Goal: Entertainment & Leisure: Consume media (video, audio)

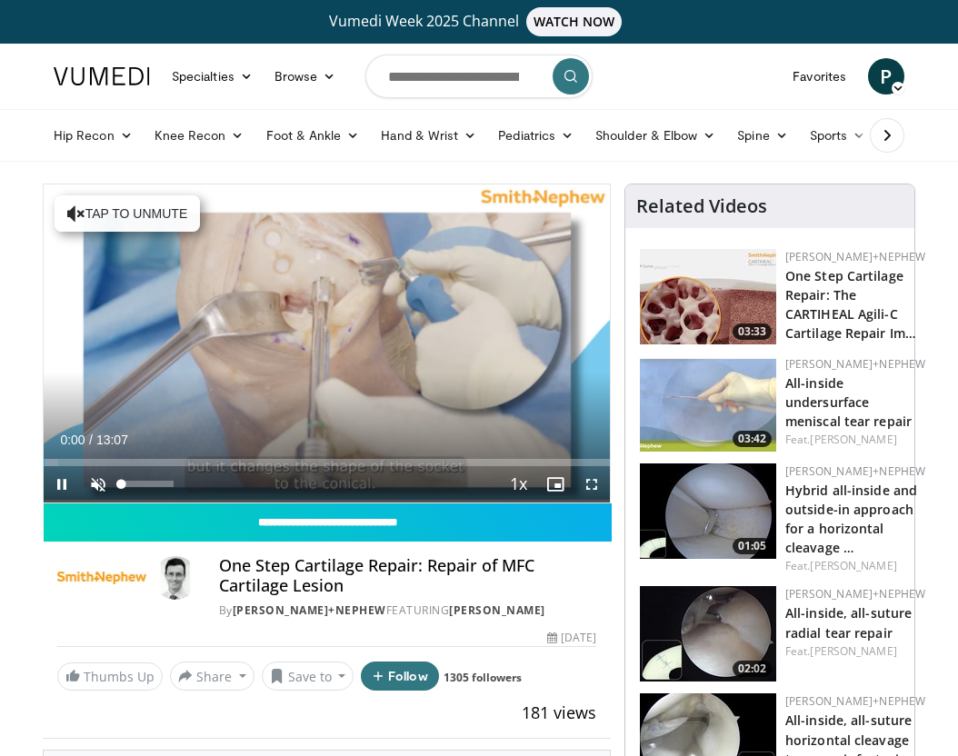
click at [99, 480] on span "Video Player" at bounding box center [98, 484] width 36 height 36
click at [591, 491] on span "Video Player" at bounding box center [591, 484] width 36 height 36
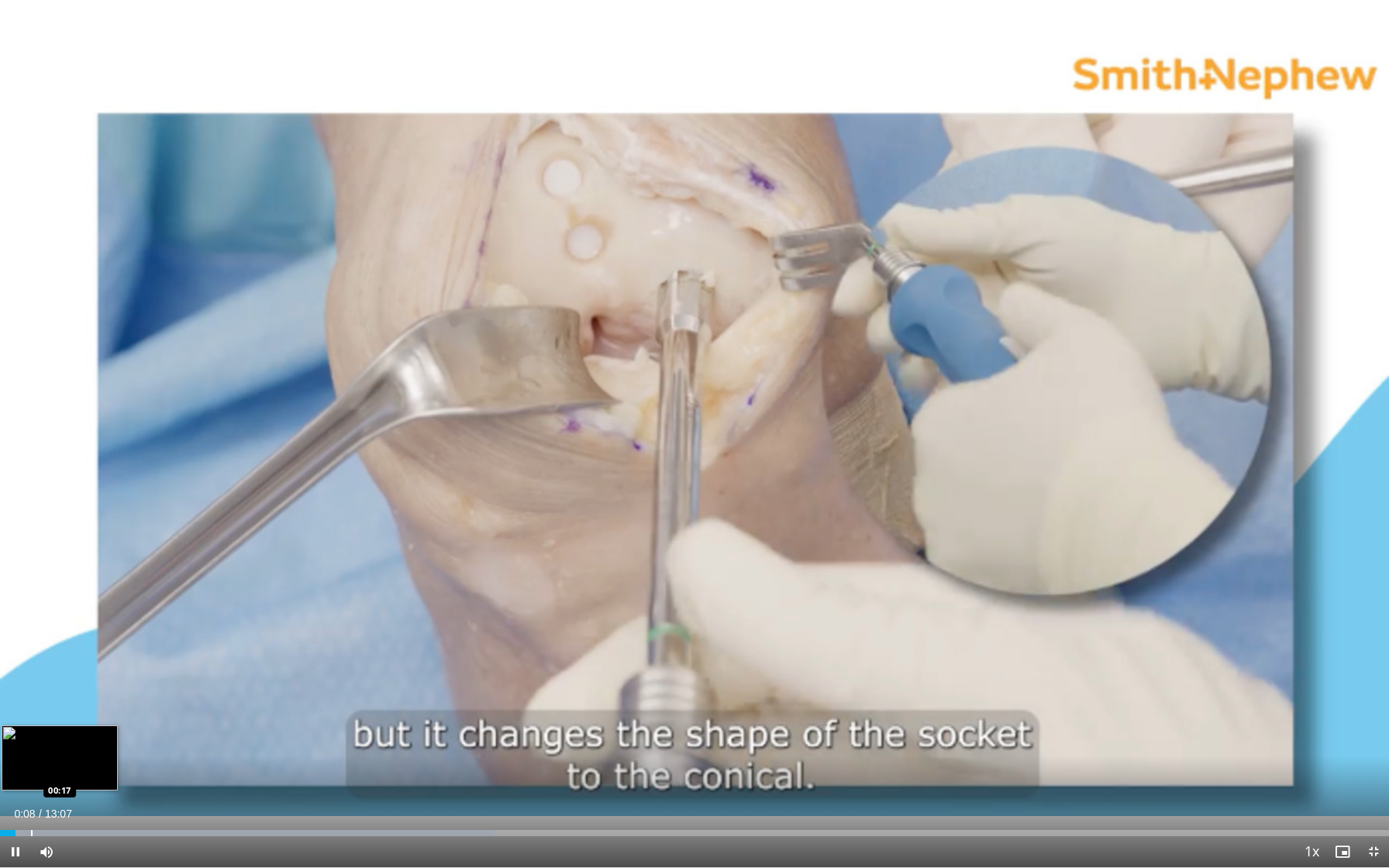
click at [30, 644] on div "Progress Bar" at bounding box center [247, 832] width 495 height 6
click at [54, 644] on div "Progress Bar" at bounding box center [55, 832] width 2 height 6
click at [76, 644] on div "Loaded : 49.08% 00:30 00:43" at bounding box center [694, 828] width 1389 height 14
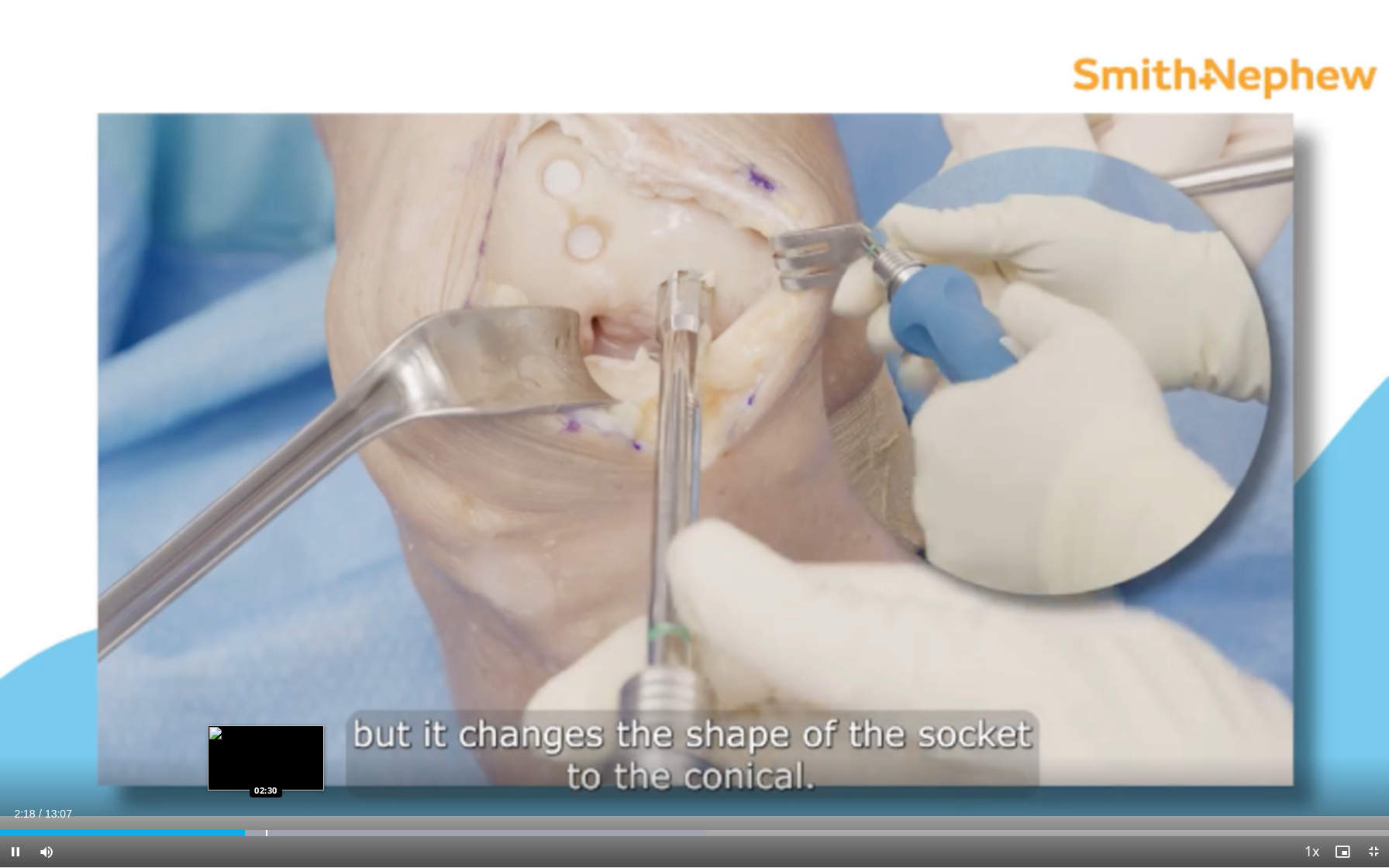
click at [266, 644] on div "Loaded : 50.83% 02:18 02:30" at bounding box center [694, 828] width 1389 height 14
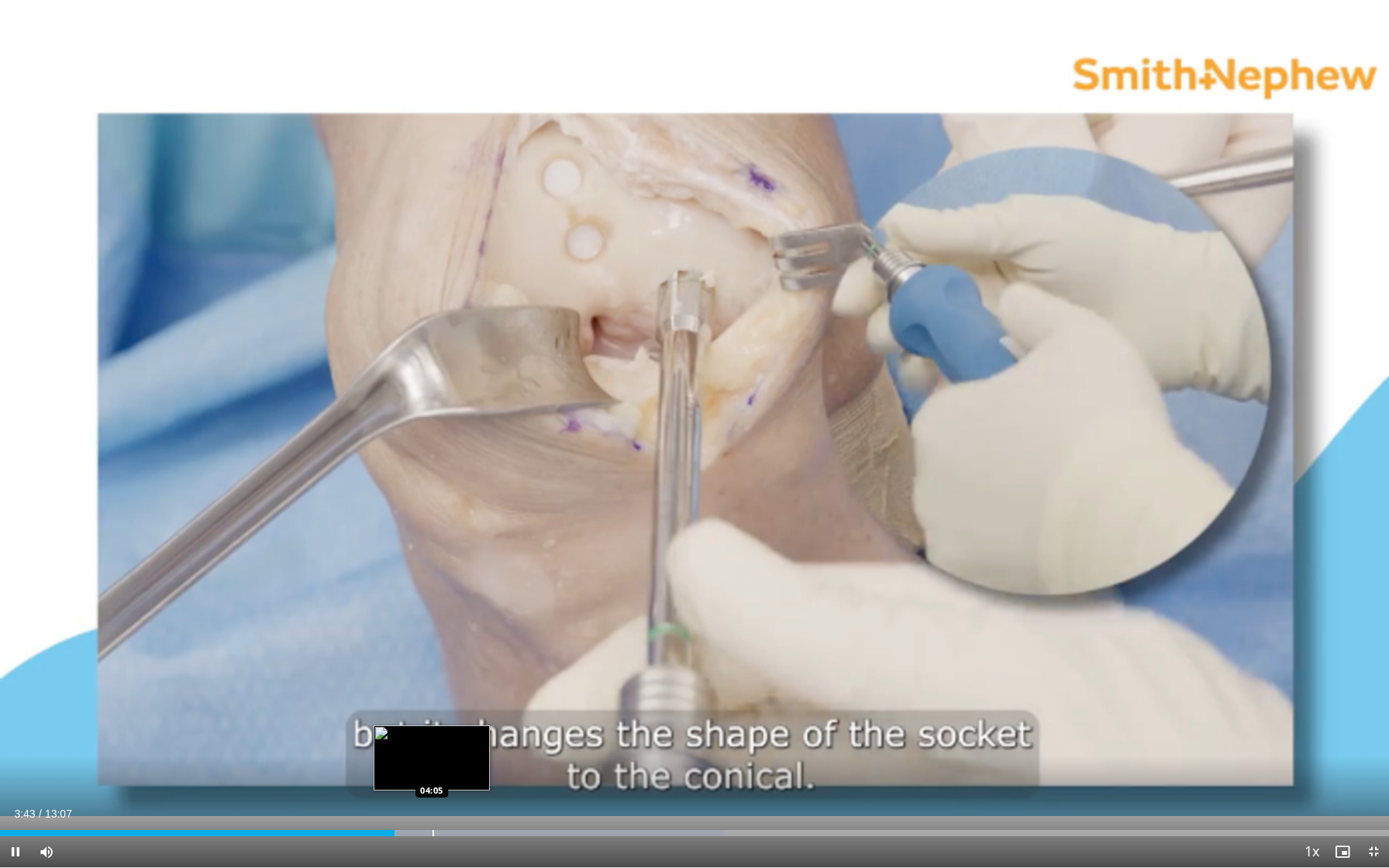
click at [431, 644] on div "Loaded : 52.10% 03:43 04:05" at bounding box center [694, 828] width 1389 height 14
click at [473, 644] on div "Loaded : 64.80% 04:28 04:28" at bounding box center [694, 828] width 1389 height 14
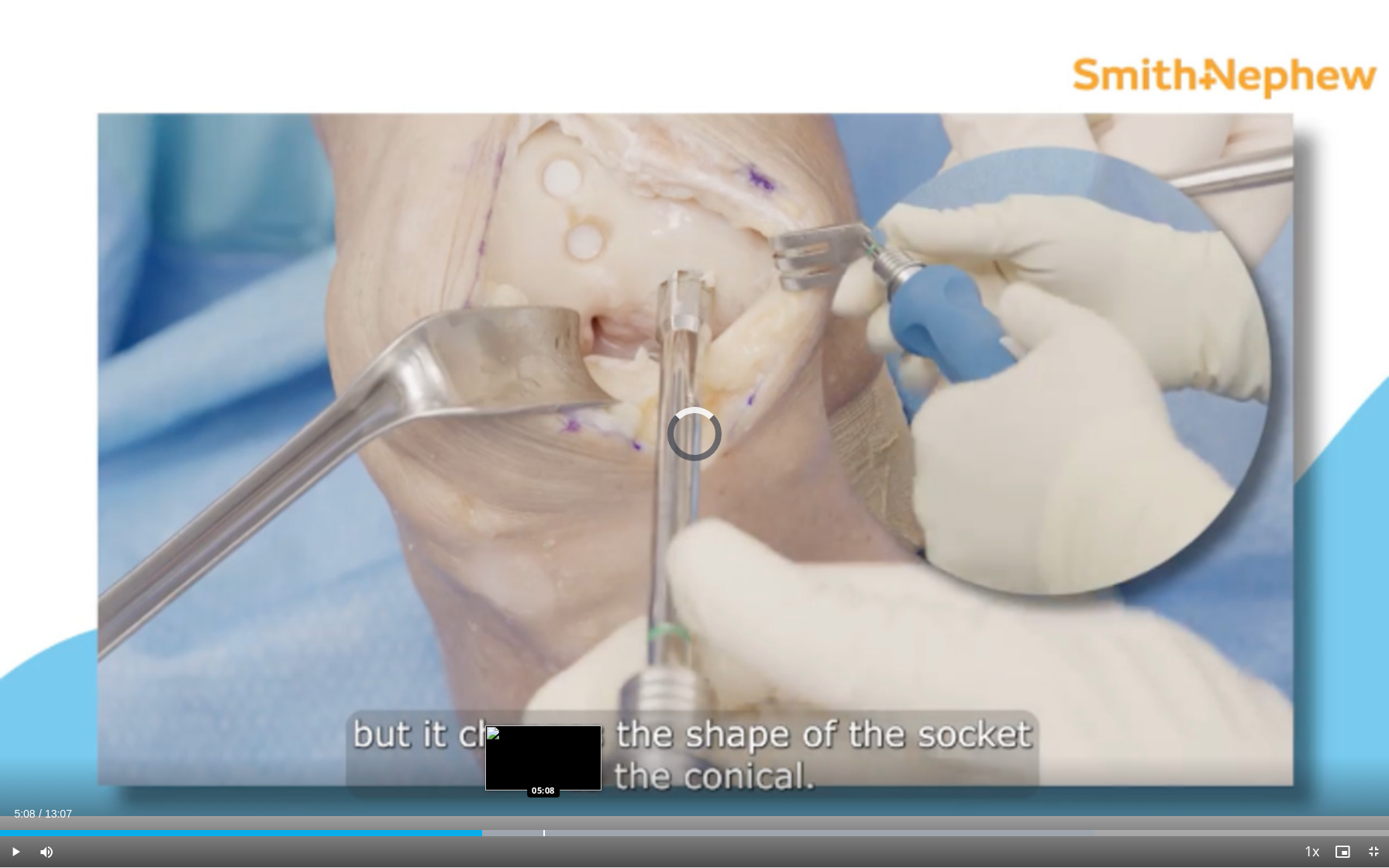
click at [543, 644] on div "Progress Bar" at bounding box center [544, 832] width 2 height 6
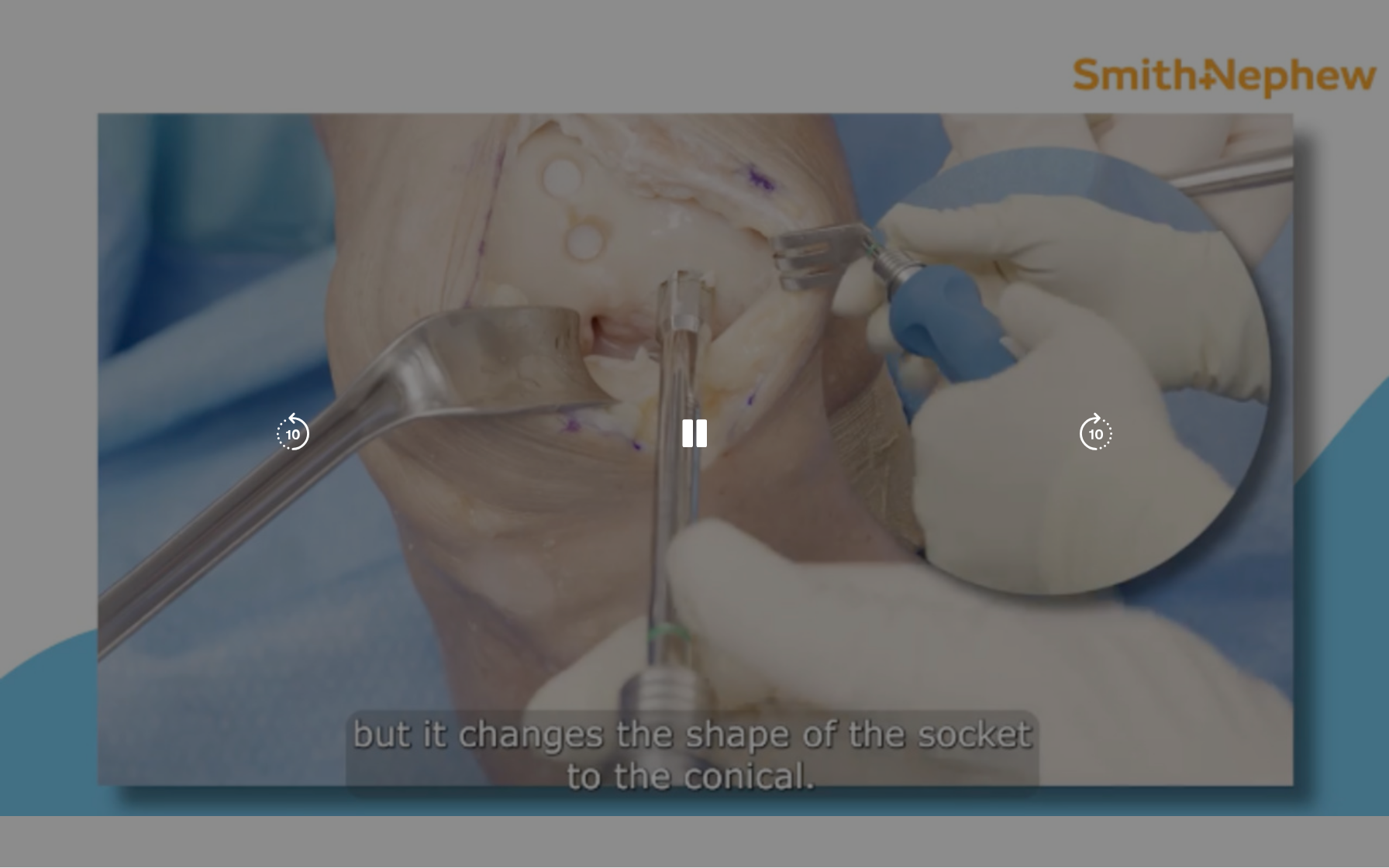
click at [530, 644] on video-js "**********" at bounding box center [694, 434] width 1389 height 868
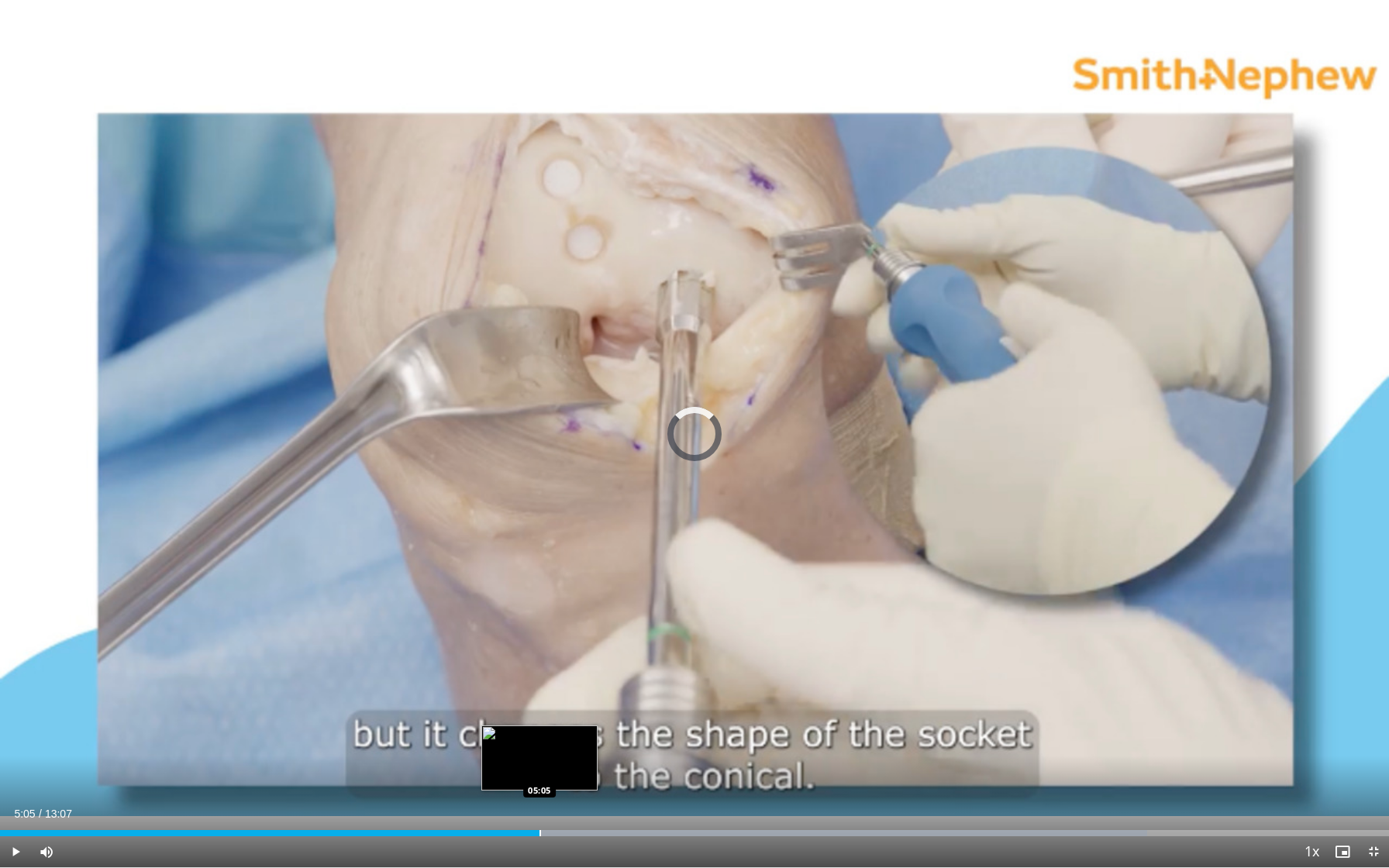
click at [540, 644] on div "Progress Bar" at bounding box center [541, 832] width 2 height 6
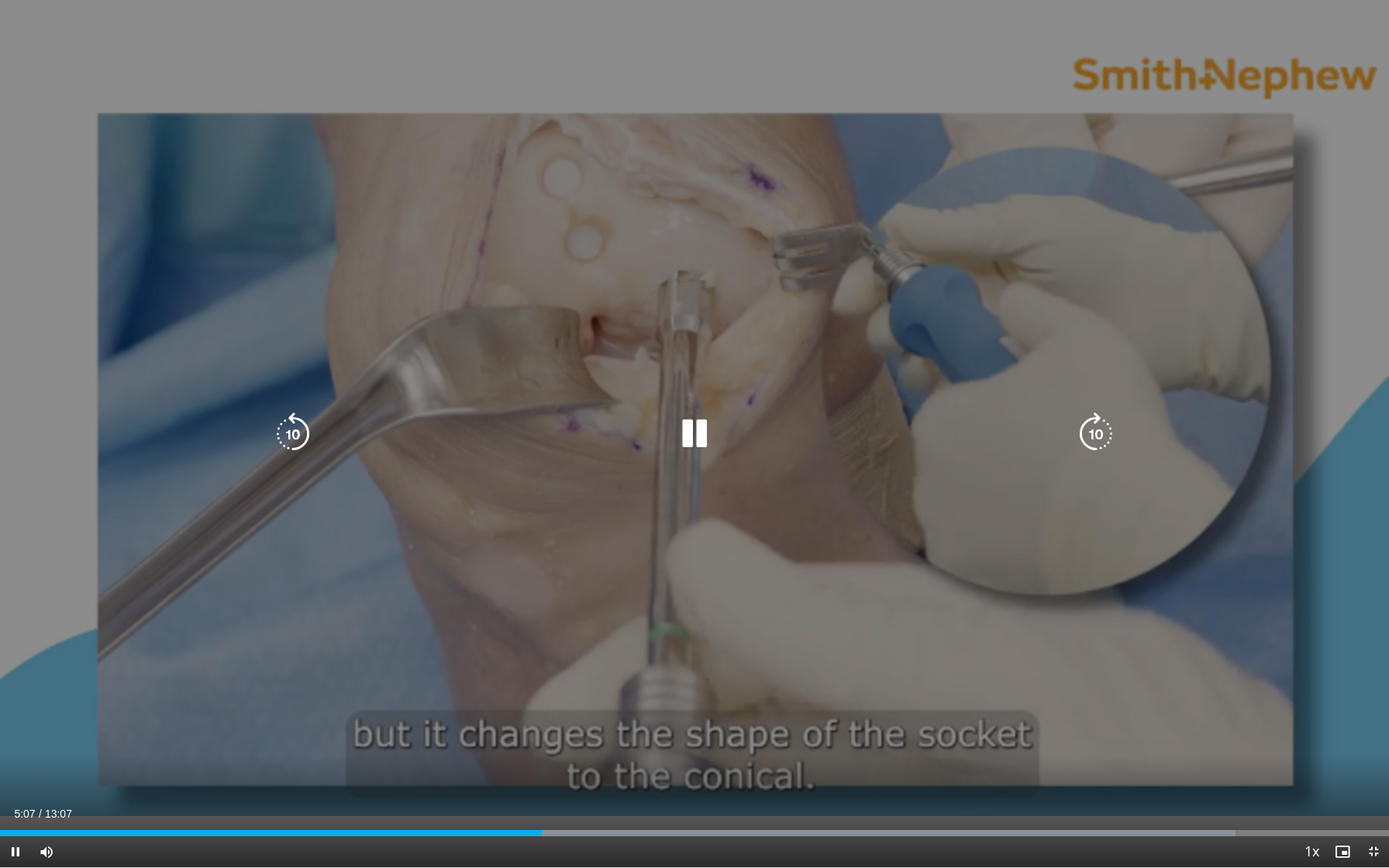
click at [518, 644] on div "10 seconds Tap to unmute" at bounding box center [694, 433] width 1389 height 867
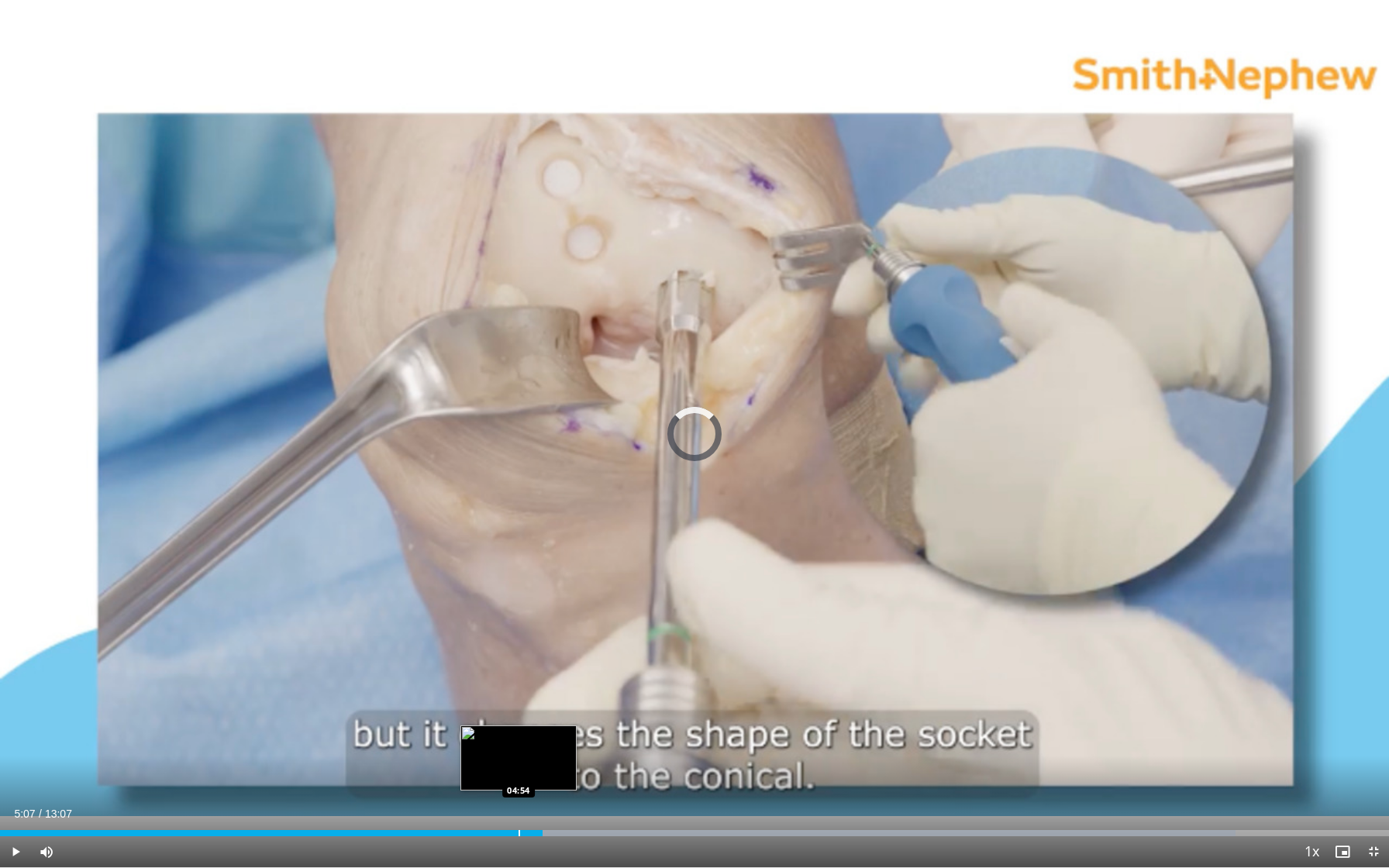
click at [518, 644] on div "Loaded : 88.95% 05:07 04:54" at bounding box center [694, 828] width 1389 height 14
click at [499, 644] on div "Loaded : 88.95% 04:54 04:43" at bounding box center [694, 828] width 1389 height 14
click at [480, 644] on div "Loaded : 88.95% 04:43 04:32" at bounding box center [694, 828] width 1389 height 14
click at [12, 644] on span "Video Player" at bounding box center [15, 852] width 31 height 31
click at [582, 644] on div "Progress Bar" at bounding box center [583, 832] width 2 height 6
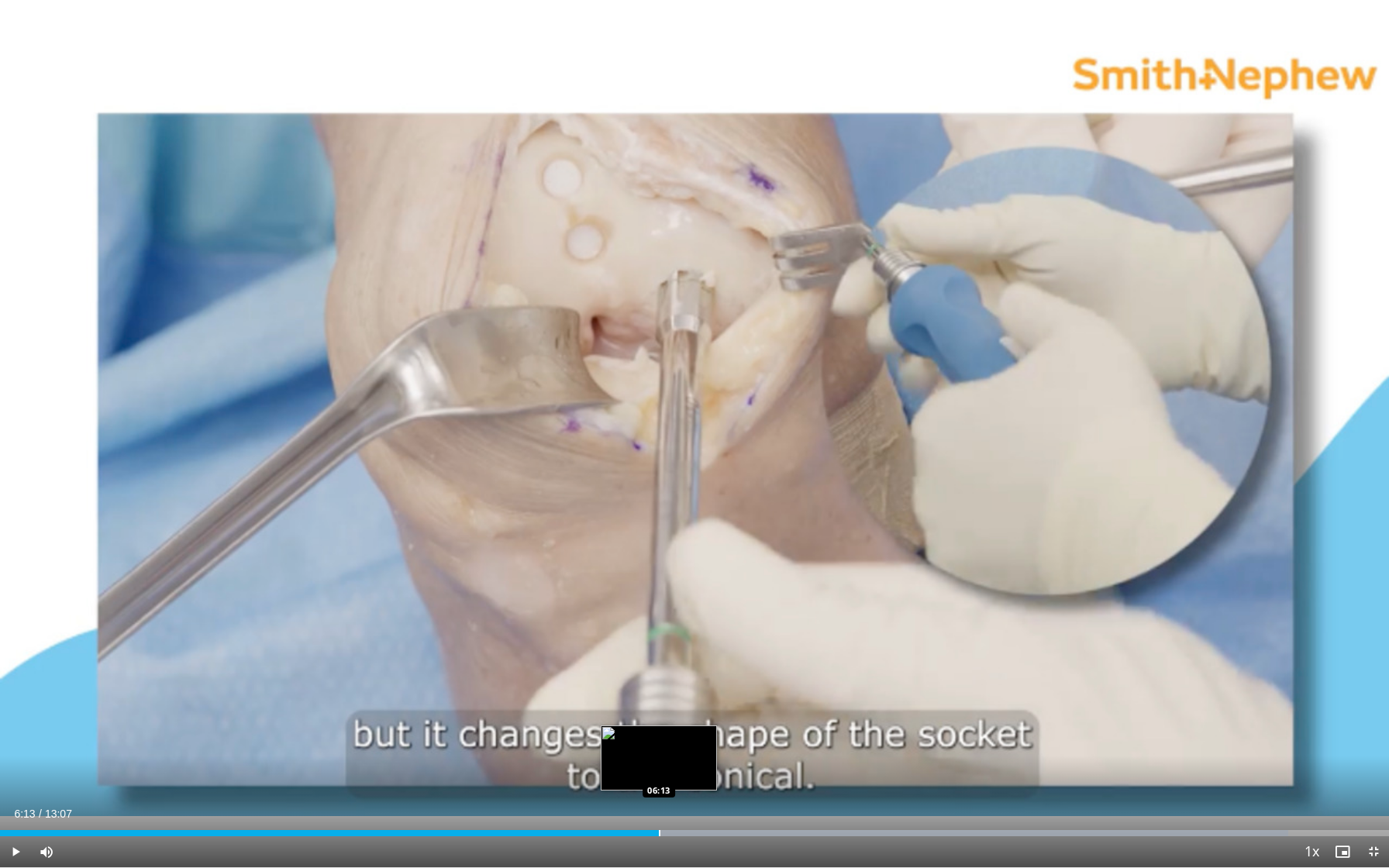
click at [658, 644] on div "Loaded : 92.75% 06:13 06:13" at bounding box center [694, 828] width 1389 height 14
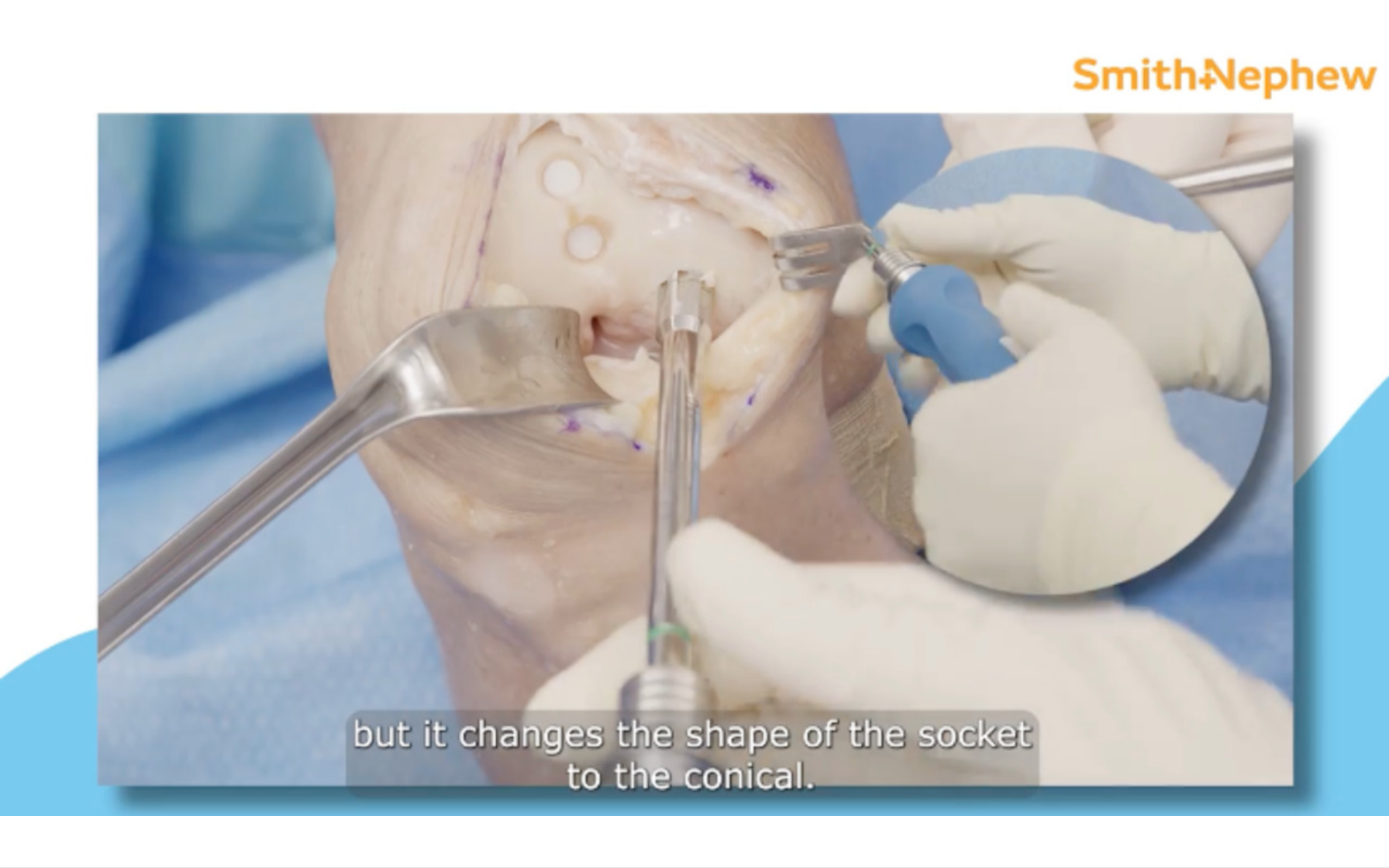
click at [710, 644] on div "Loaded : 92.75% 06:14 06:13" at bounding box center [694, 859] width 1389 height 14
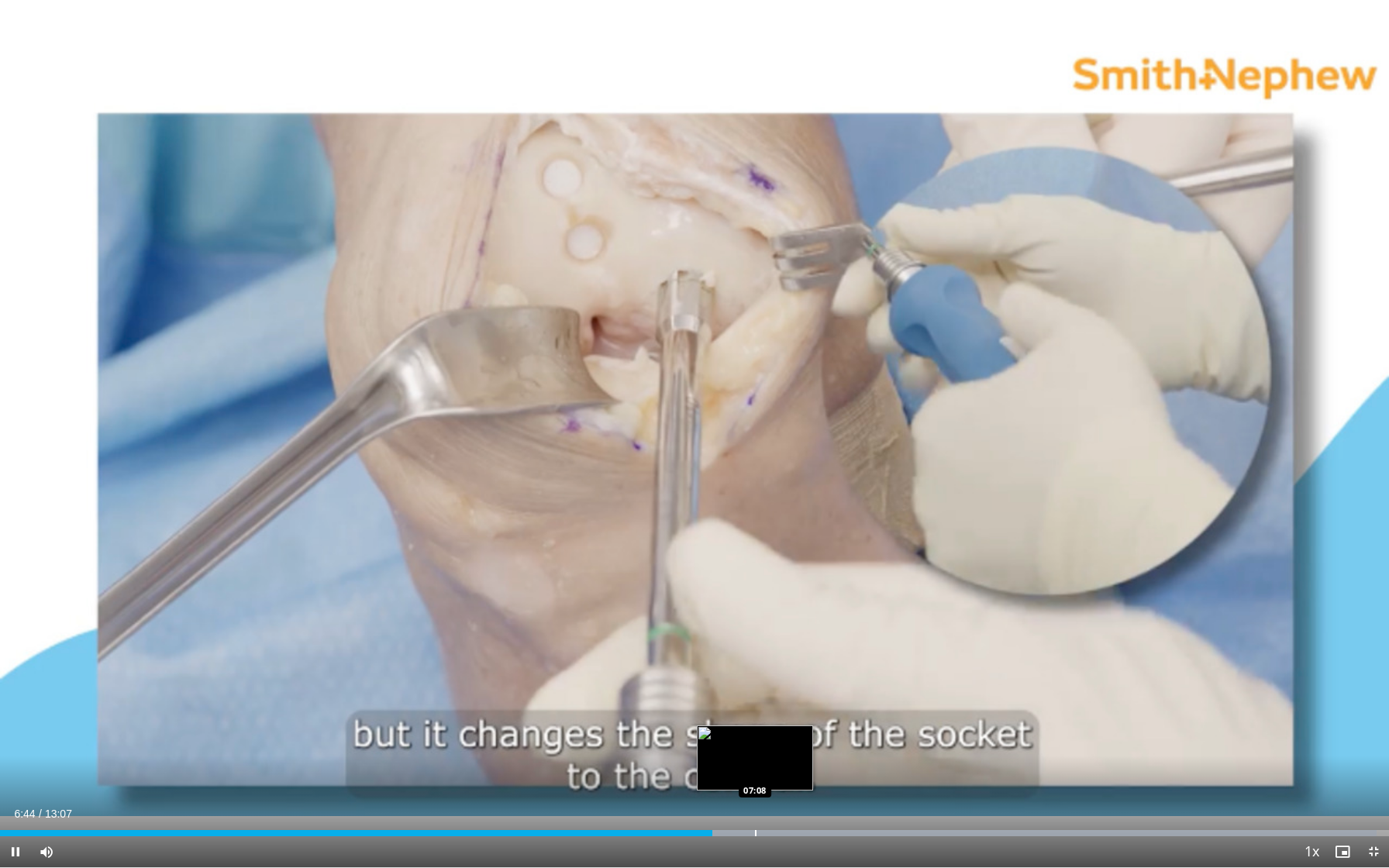
click at [761, 644] on div "Loaded : 99.10% 06:44 07:08" at bounding box center [694, 828] width 1389 height 14
click at [816, 644] on div "Current Time 7:12 / Duration 13:07" at bounding box center [694, 813] width 1389 height 14
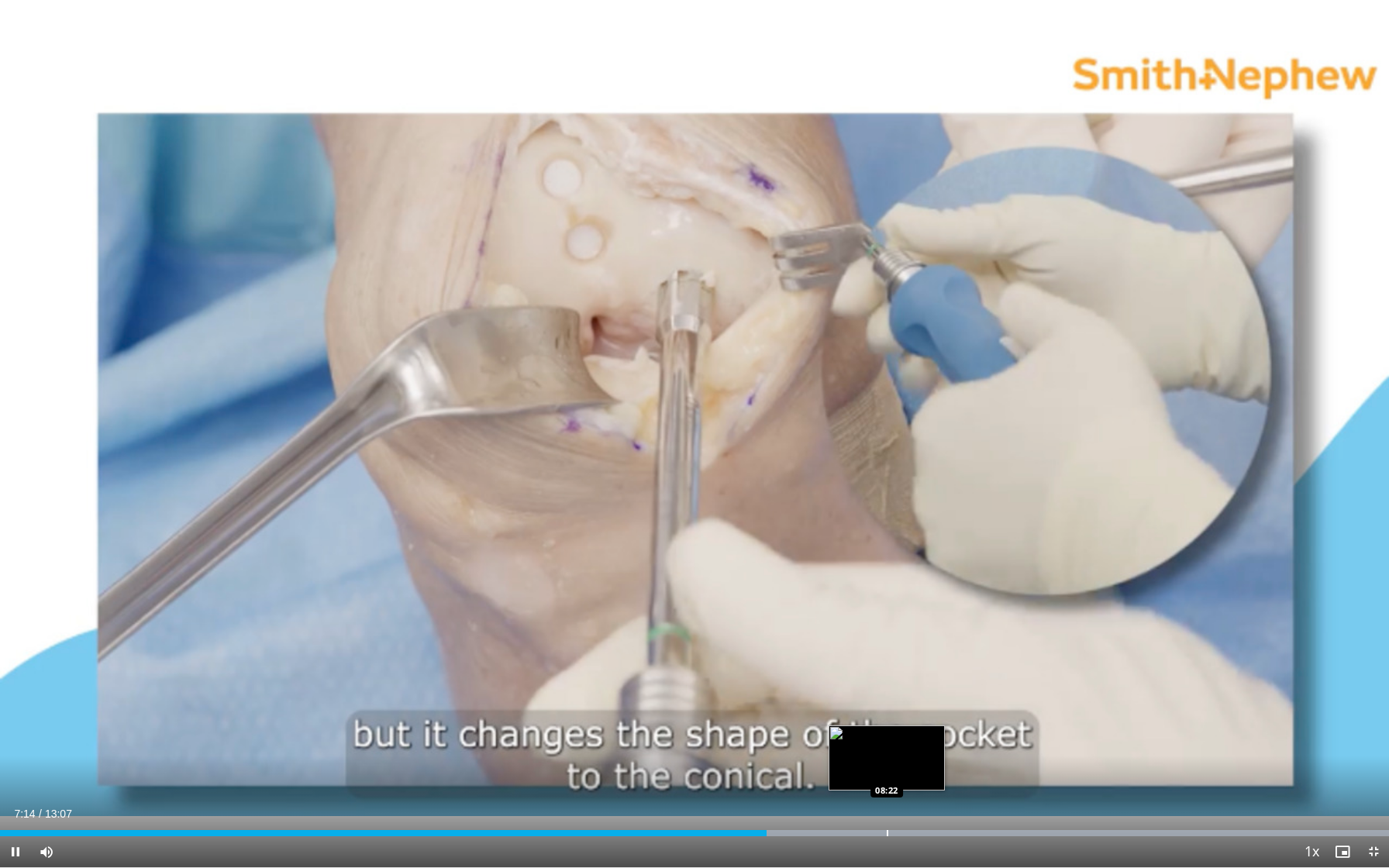
click at [816, 644] on div "Loaded : 99.99% 07:14 08:22" at bounding box center [694, 828] width 1389 height 14
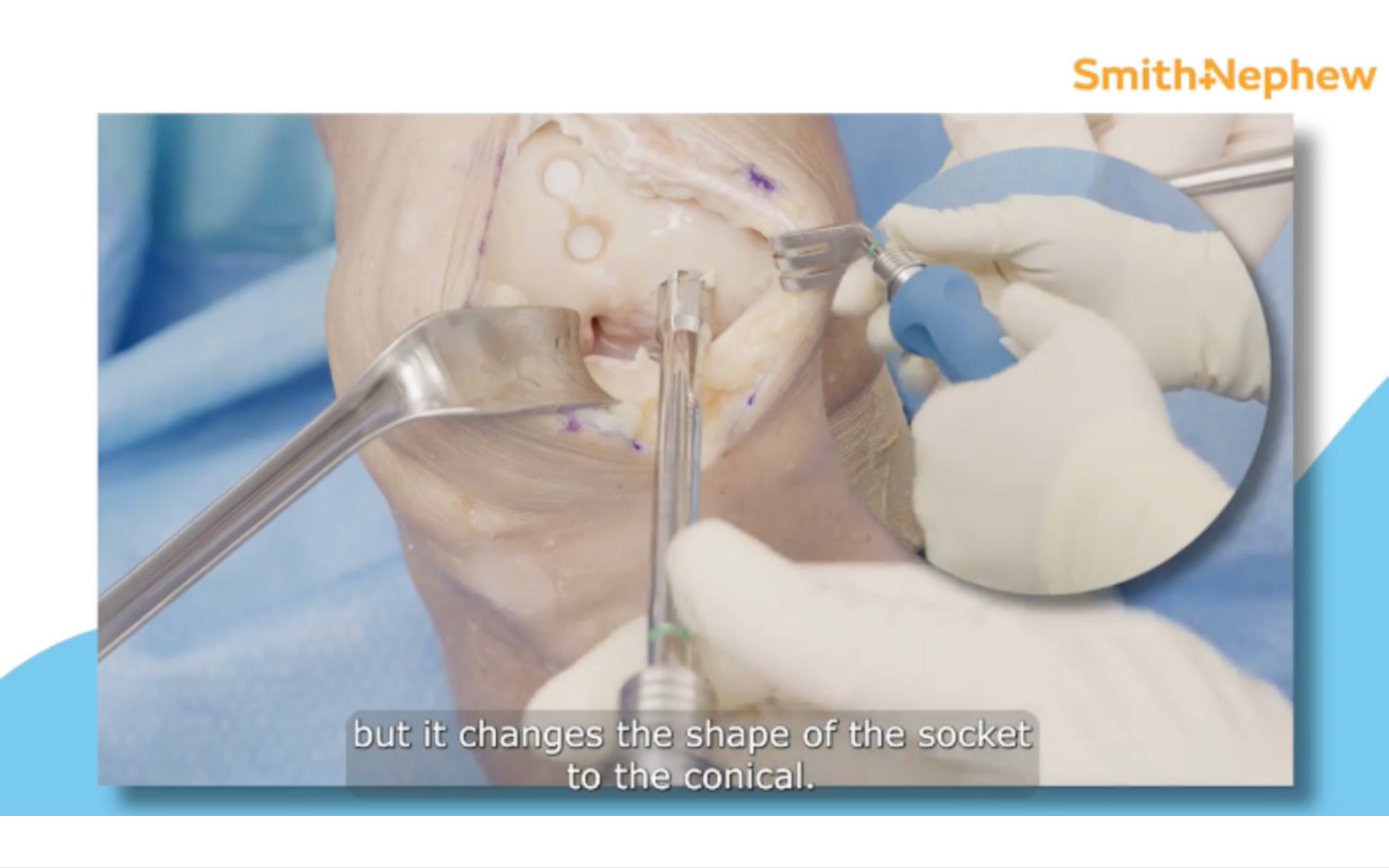
click at [816, 644] on div "Progress Bar" at bounding box center [888, 864] width 2 height 6
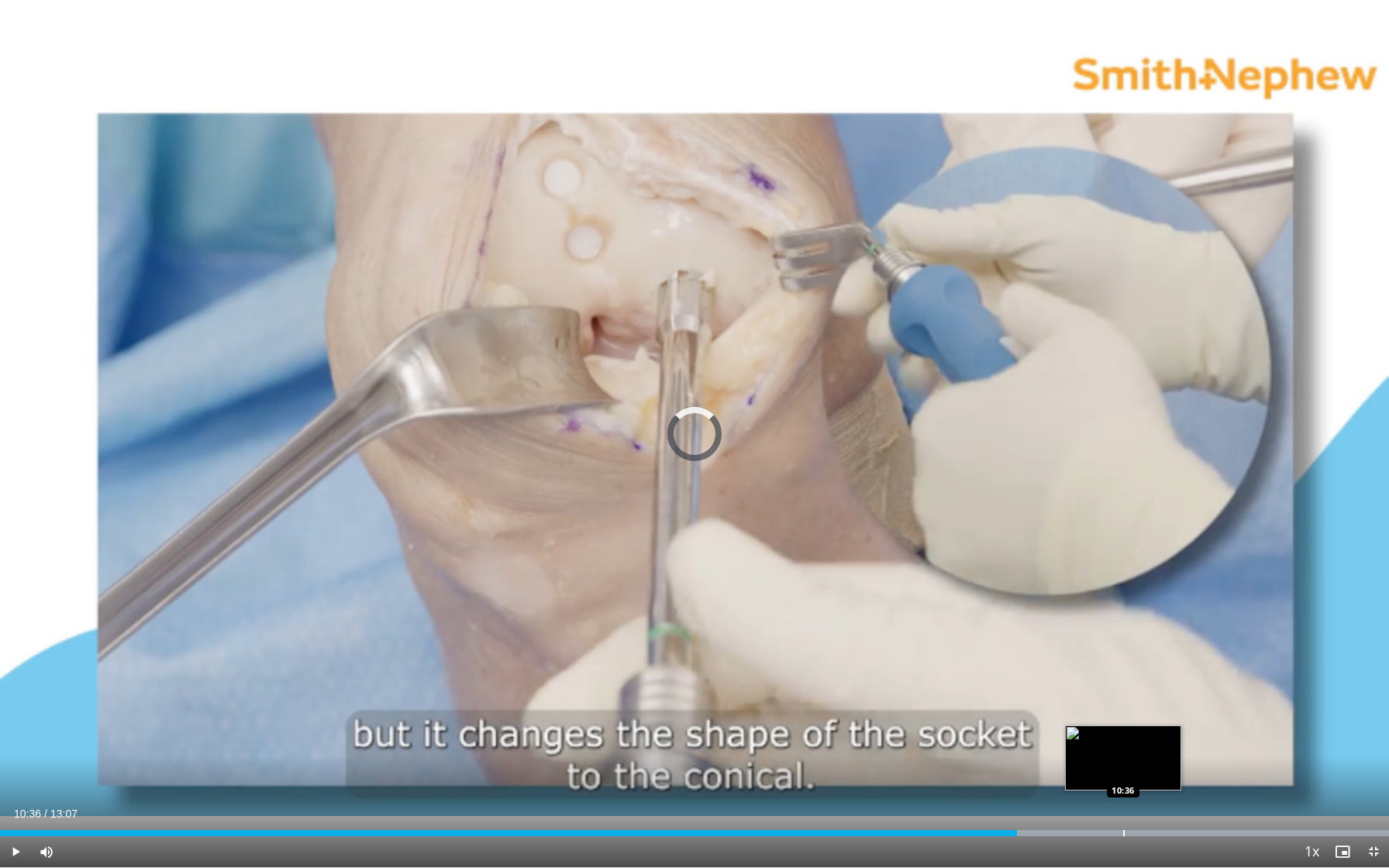
click at [816, 644] on div "Progress Bar" at bounding box center [1124, 832] width 2 height 6
click at [816, 644] on div "Loaded : 99.99% 10:40 11:03" at bounding box center [694, 828] width 1389 height 14
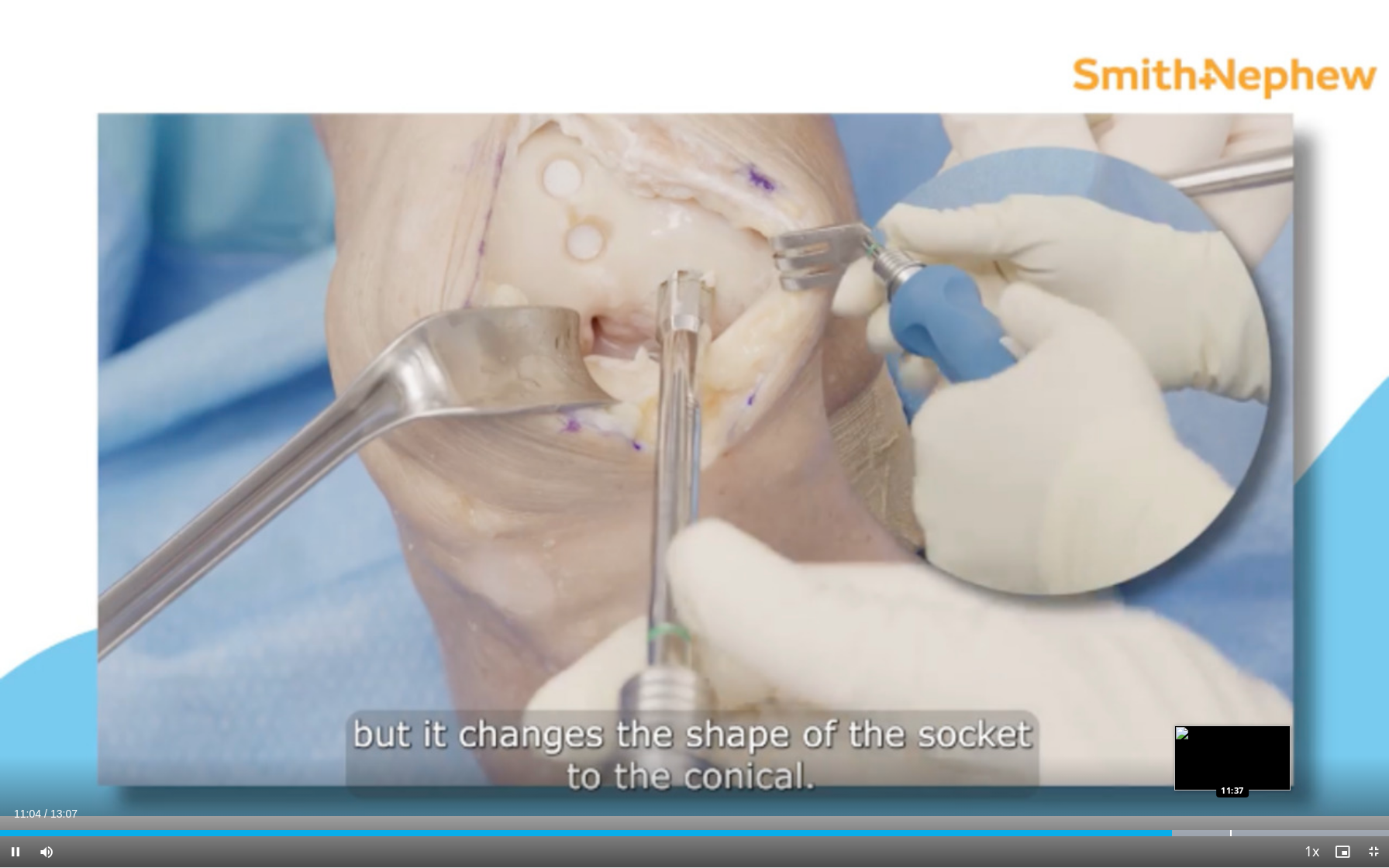
click at [816, 644] on div "Loaded : 99.99% 11:04 11:37" at bounding box center [694, 828] width 1389 height 14
click at [816, 644] on div "Loaded : 99.99% 11:41 12:13" at bounding box center [694, 828] width 1389 height 14
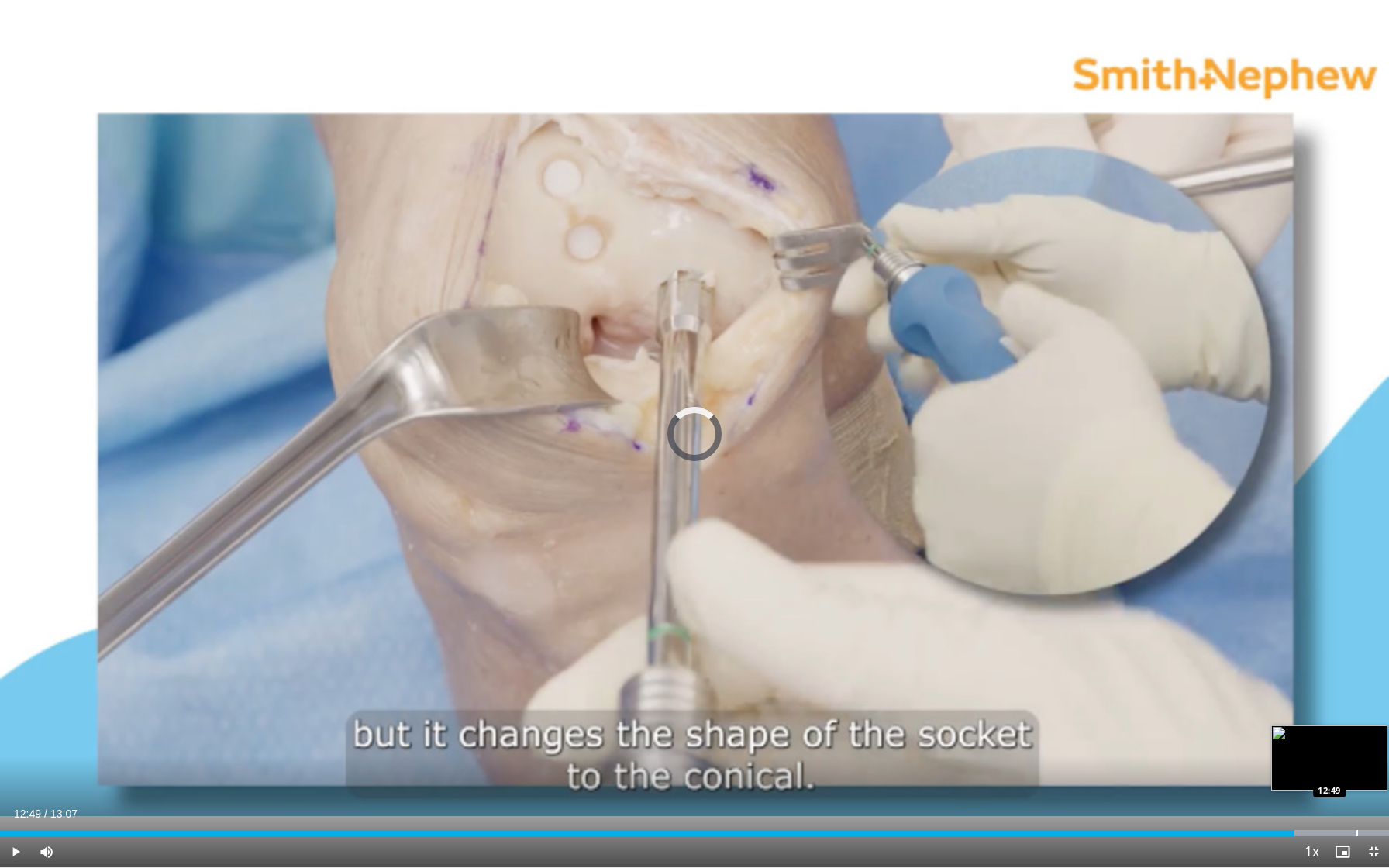
click at [816, 644] on div "Loaded : 99.99% 12:49 12:49" at bounding box center [694, 828] width 1389 height 14
